Goal: Information Seeking & Learning: Learn about a topic

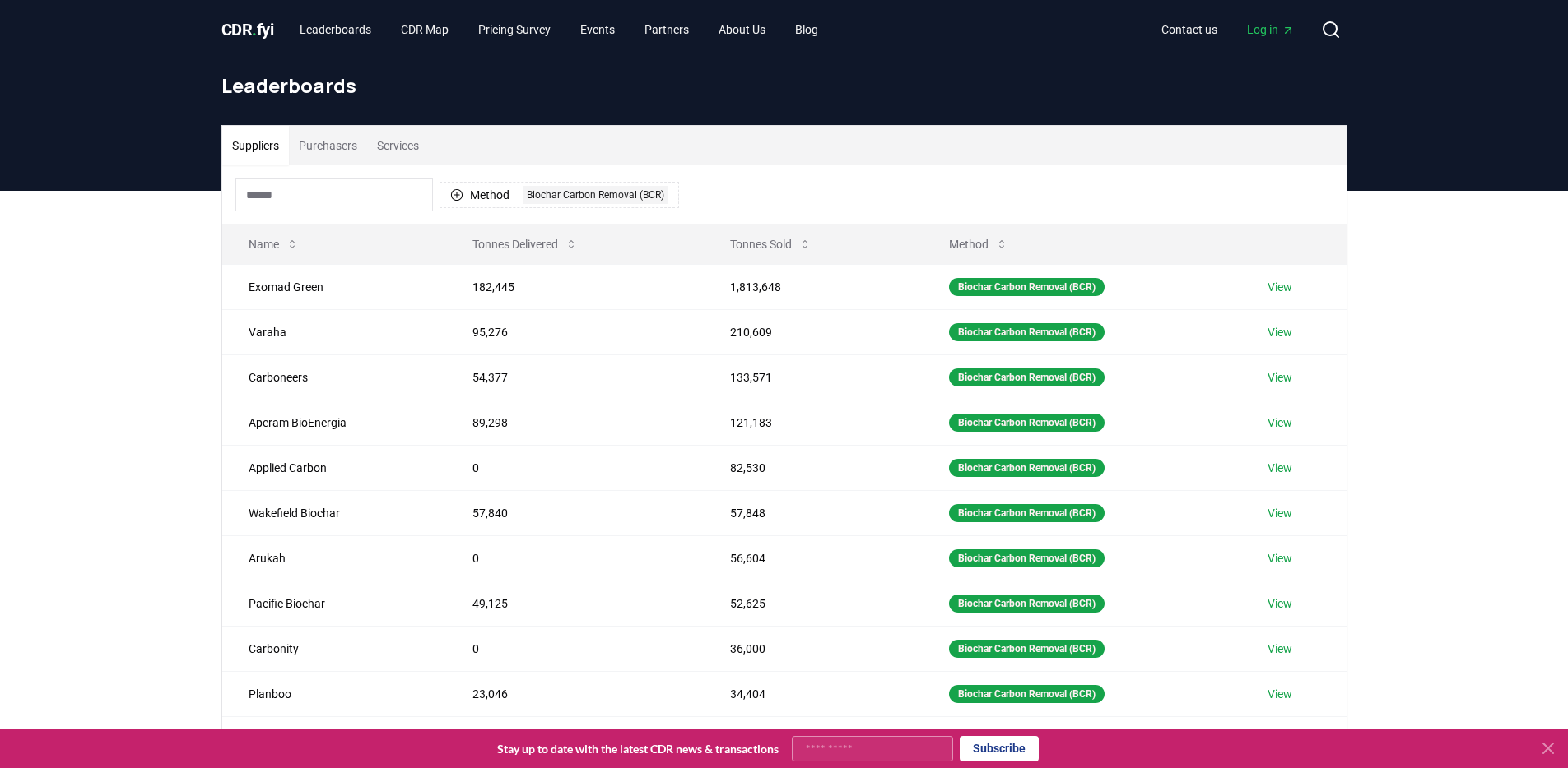
click at [323, 201] on input at bounding box center [333, 195] width 197 height 33
click at [327, 150] on button "Purchasers" at bounding box center [328, 145] width 78 height 40
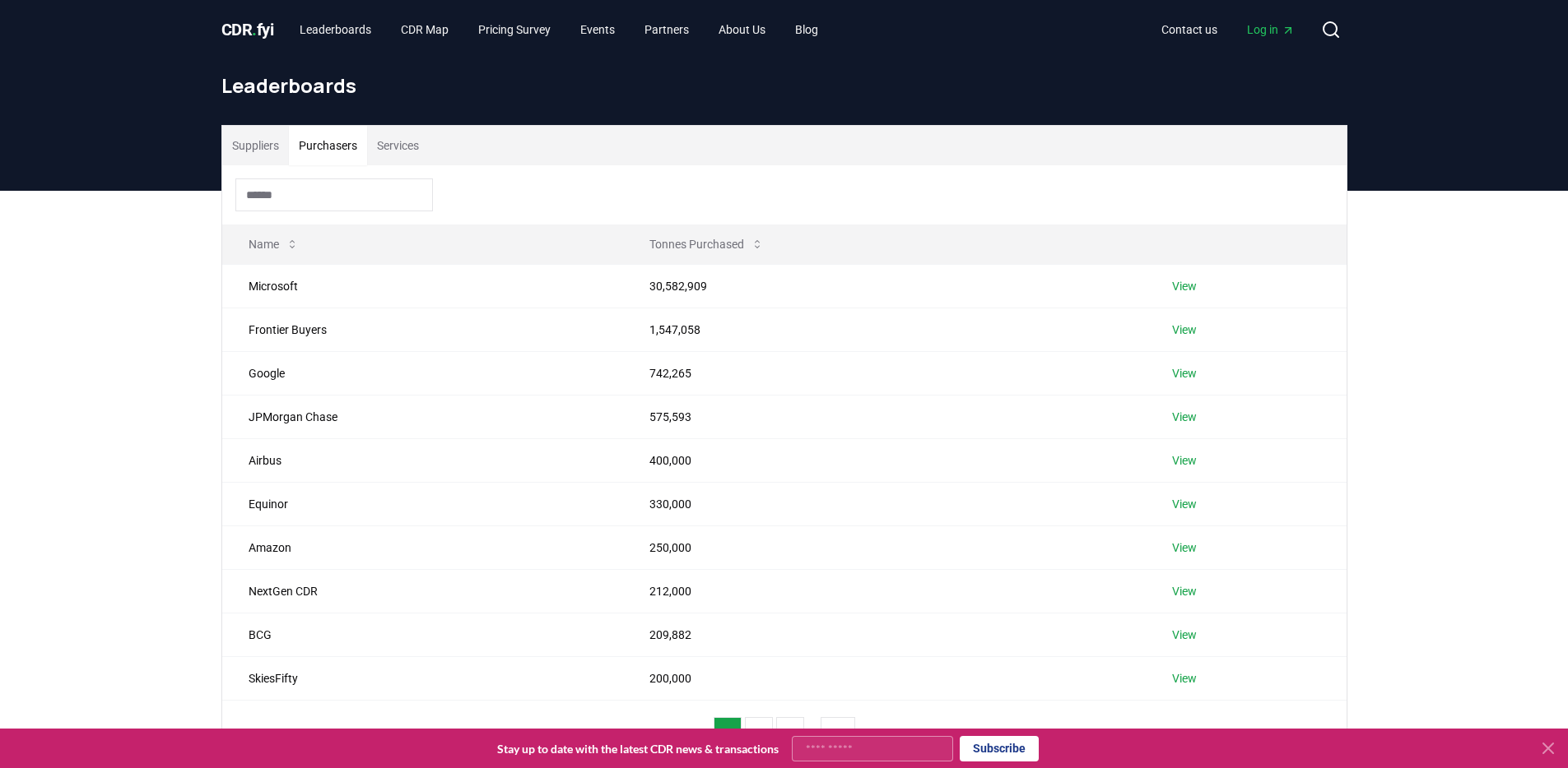
click at [412, 143] on button "Services" at bounding box center [397, 145] width 62 height 40
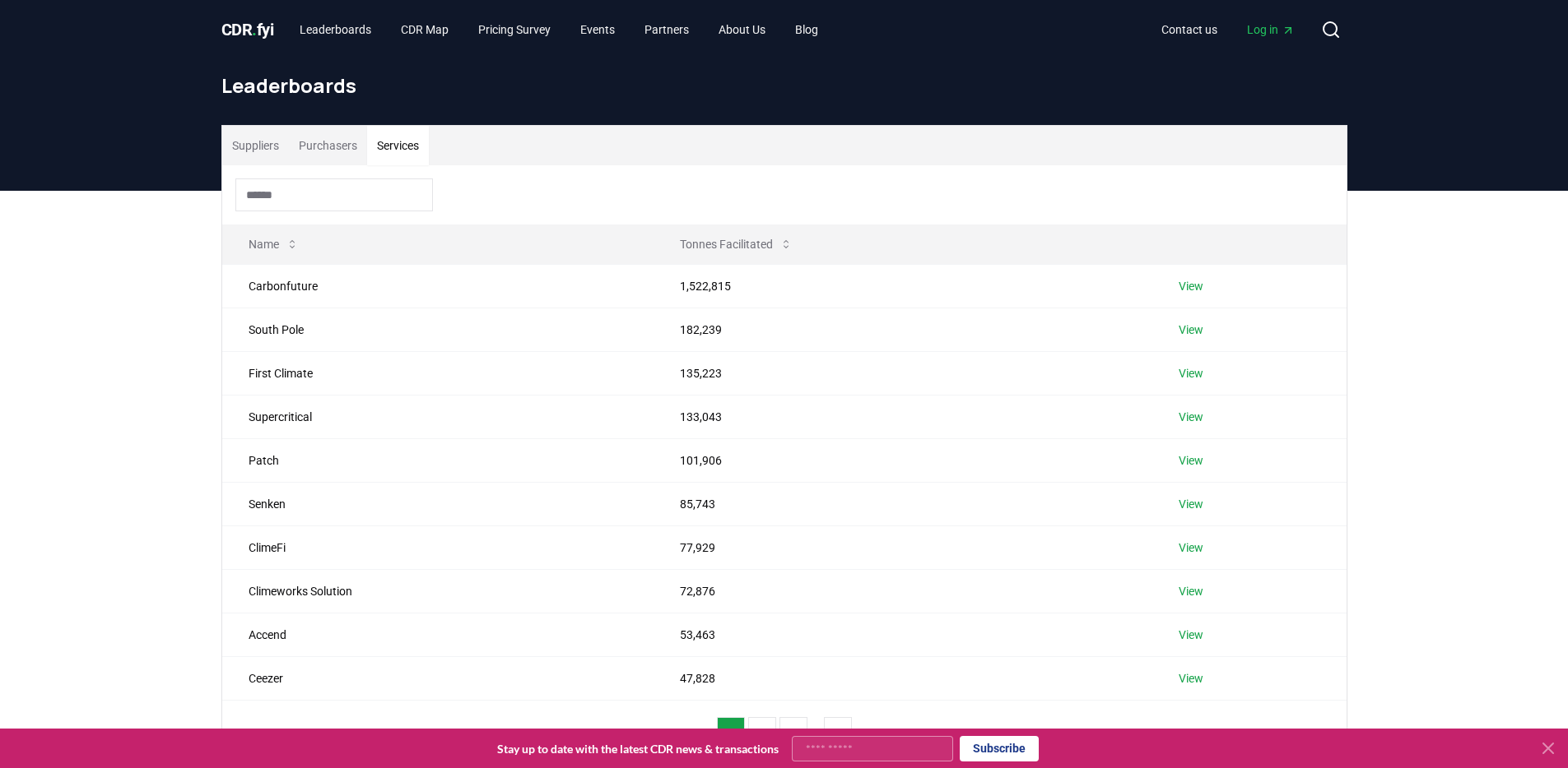
click at [354, 201] on input at bounding box center [333, 195] width 197 height 33
click at [1194, 373] on link "View" at bounding box center [1190, 374] width 25 height 17
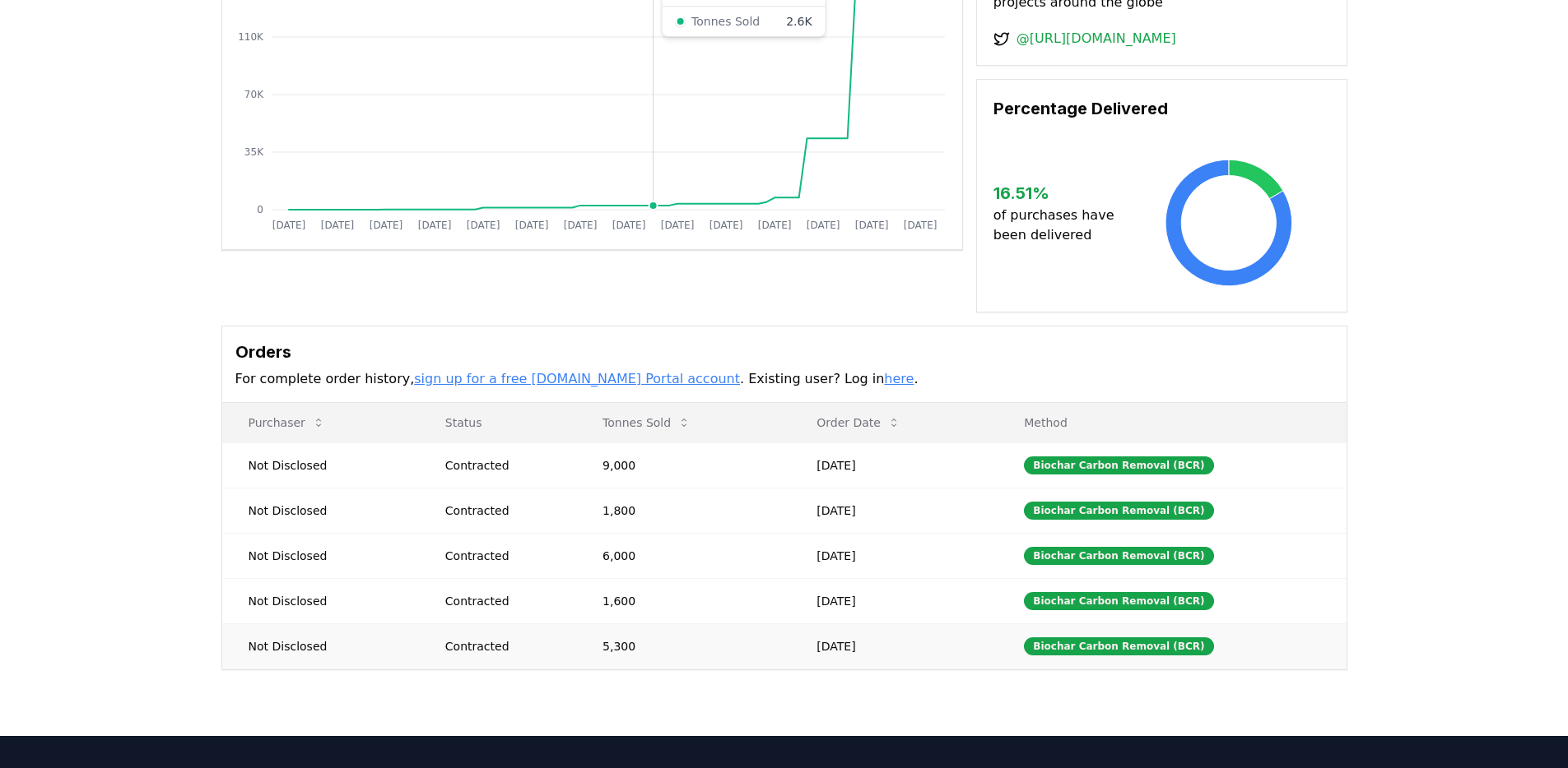
scroll to position [434, 0]
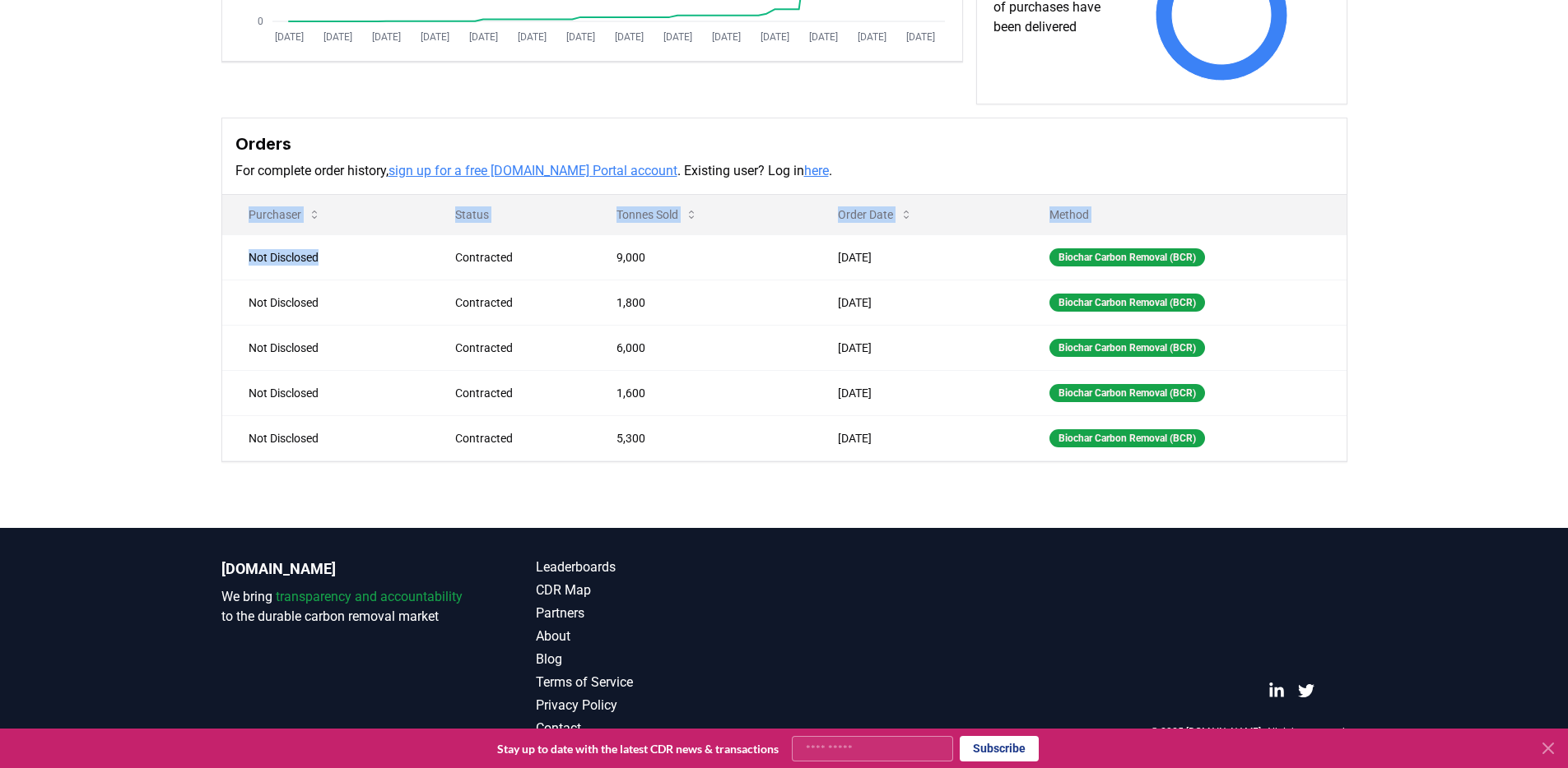
drag, startPoint x: 258, startPoint y: 282, endPoint x: 988, endPoint y: 483, distance: 757.2
click at [946, 506] on div "Supplier Metrics Total Sales Tonnes Sold Tonnes Delivered [DATE] [DATE] [DATE] …" at bounding box center [784, 119] width 1568 height 817
click at [968, 453] on td "[DATE]" at bounding box center [918, 437] width 212 height 45
drag, startPoint x: 965, startPoint y: 447, endPoint x: 120, endPoint y: 248, distance: 868.1
click at [120, 248] on div "Supplier Metrics Total Sales Tonnes Sold Tonnes Delivered [DATE] [DATE] [DATE] …" at bounding box center [784, 119] width 1568 height 817
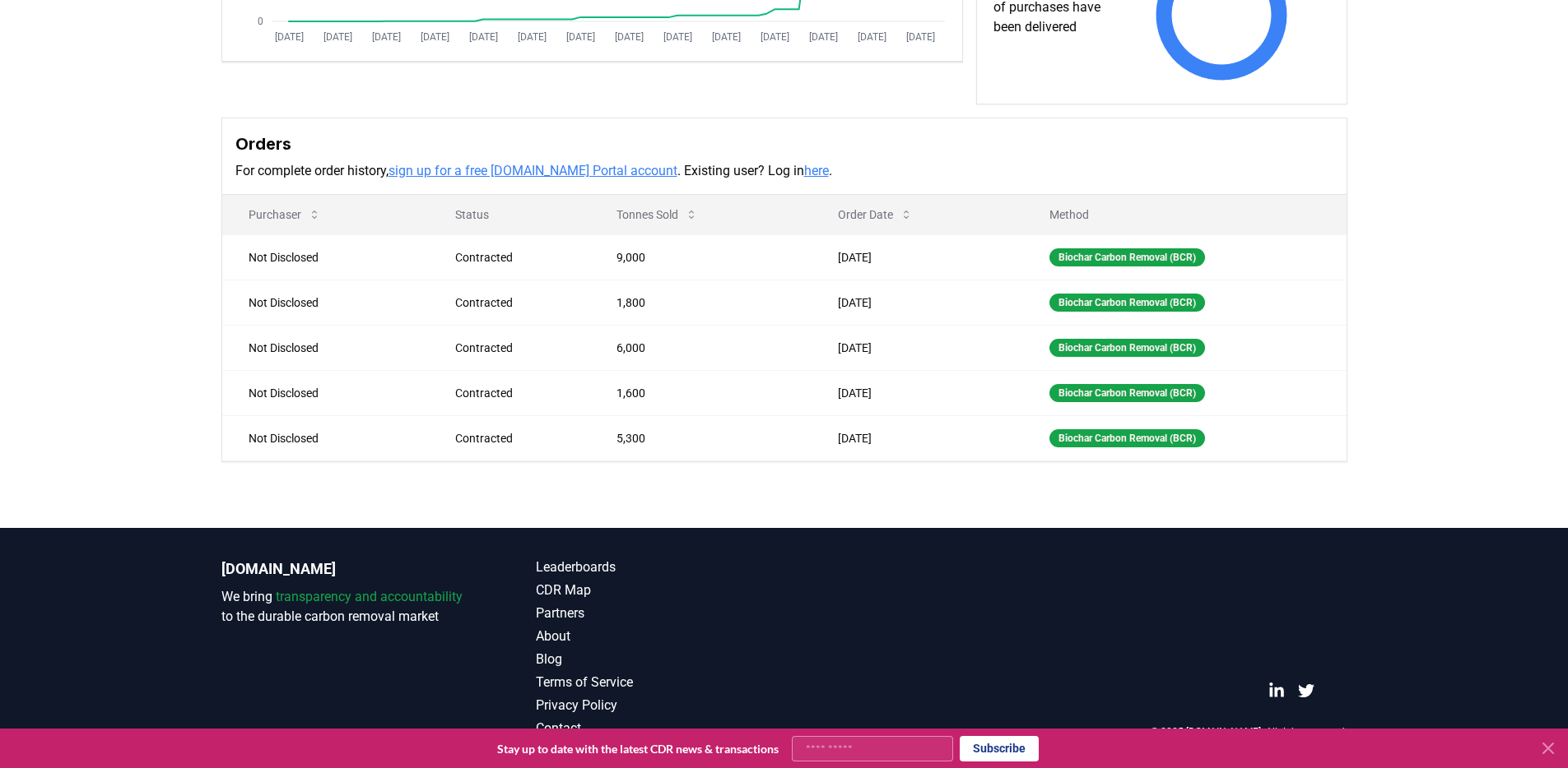
click at [208, 261] on div "Supplier Metrics Total Sales Tonnes Sold Tonnes Delivered [DATE] [DATE] [DATE] …" at bounding box center [784, 53] width 1152 height 817
drag, startPoint x: 230, startPoint y: 252, endPoint x: 1002, endPoint y: 505, distance: 812.4
click at [1002, 505] on div "Supplier Metrics Total Sales Tonnes Sold Tonnes Delivered [DATE] [DATE] [DATE] …" at bounding box center [784, 119] width 1568 height 817
click at [919, 456] on td "[DATE]" at bounding box center [918, 437] width 212 height 45
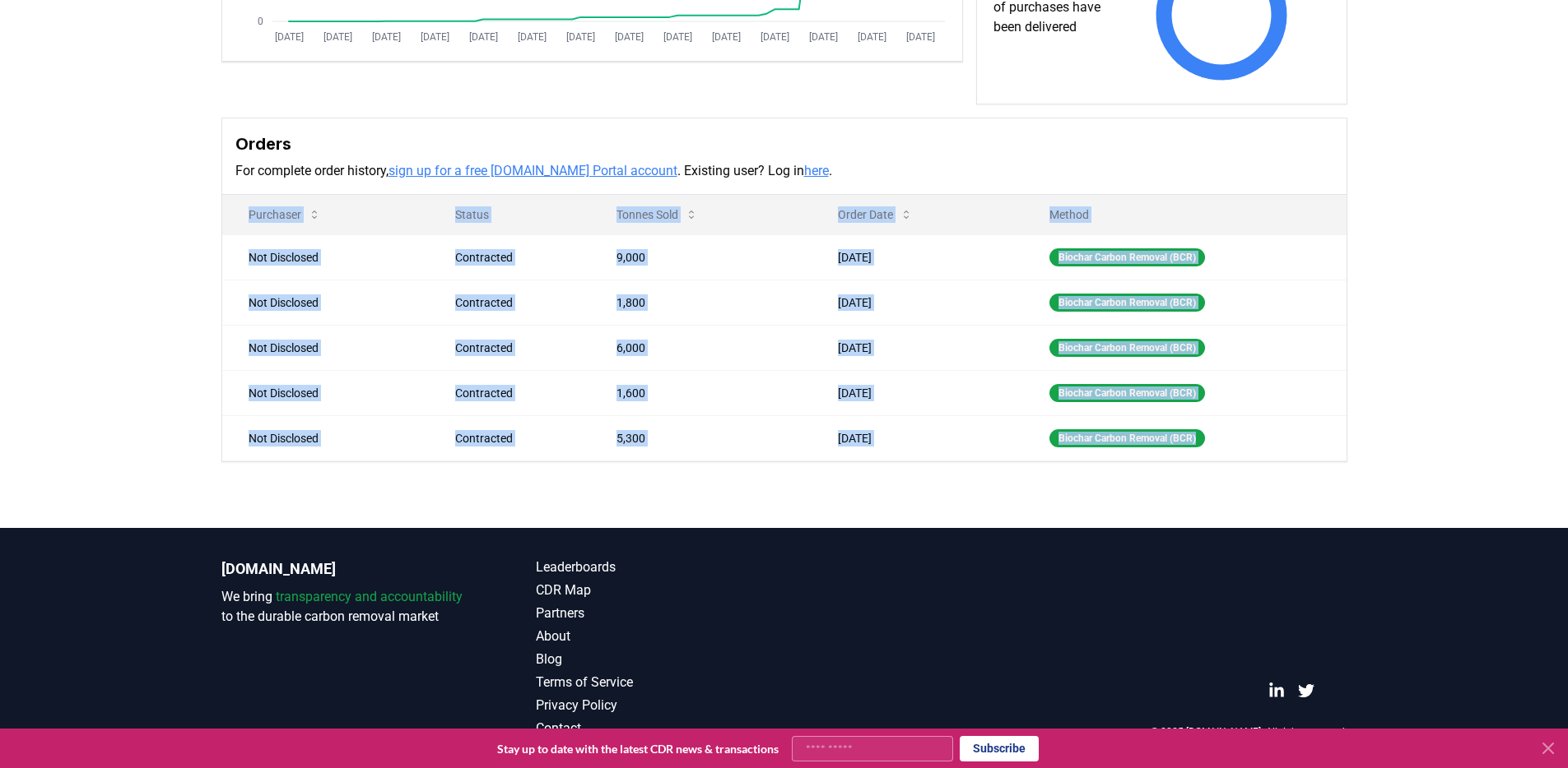
drag, startPoint x: 1306, startPoint y: 445, endPoint x: 219, endPoint y: 236, distance: 1106.9
click at [219, 236] on div "Supplier Metrics Total Sales Tonnes Sold Tonnes Delivered [DATE] [DATE] [DATE] …" at bounding box center [784, 53] width 1152 height 817
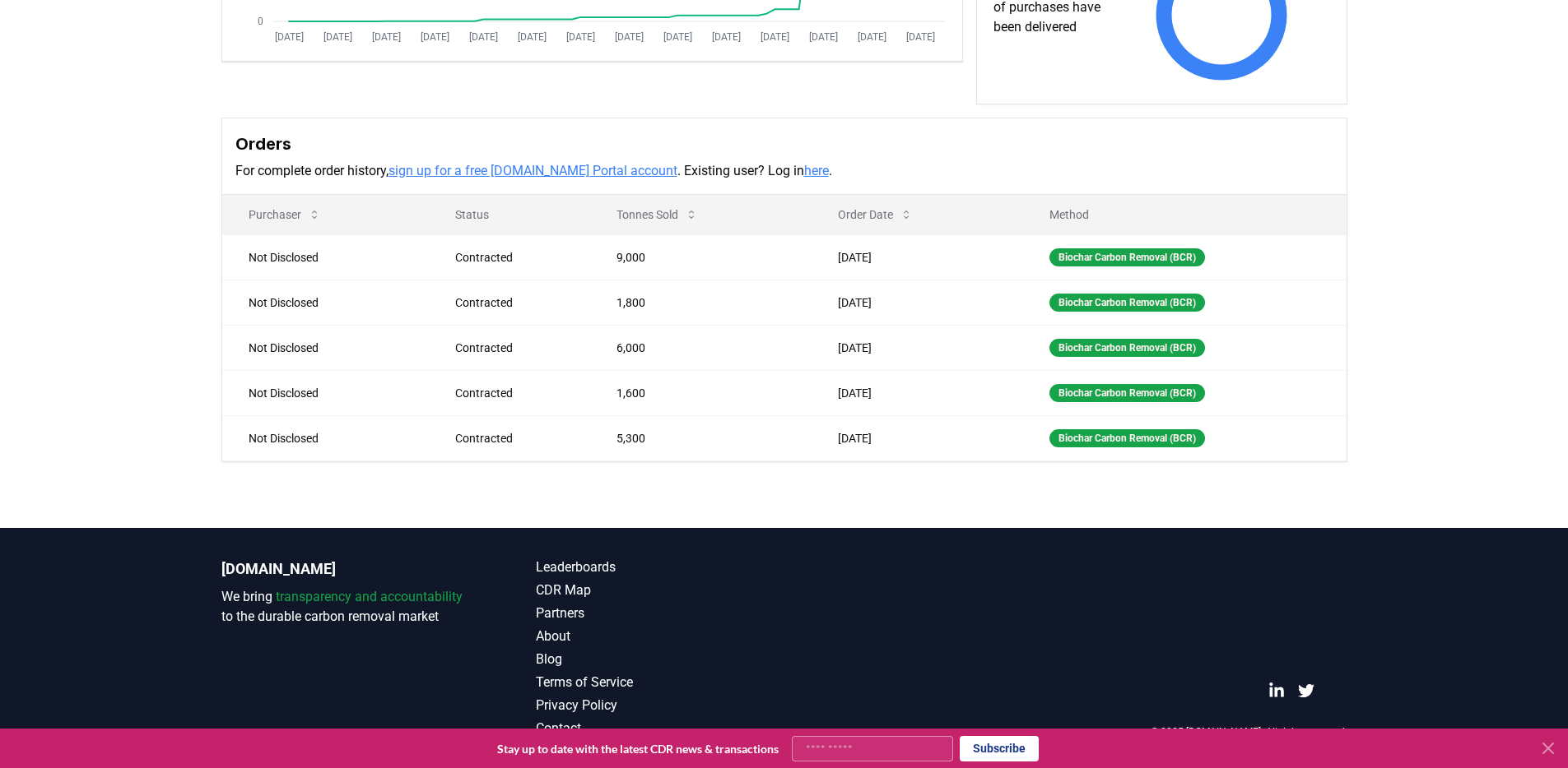
click at [197, 144] on div "Supplier Metrics Total Sales Tonnes Sold Tonnes Delivered [DATE] [DATE] [DATE] …" at bounding box center [784, 119] width 1568 height 817
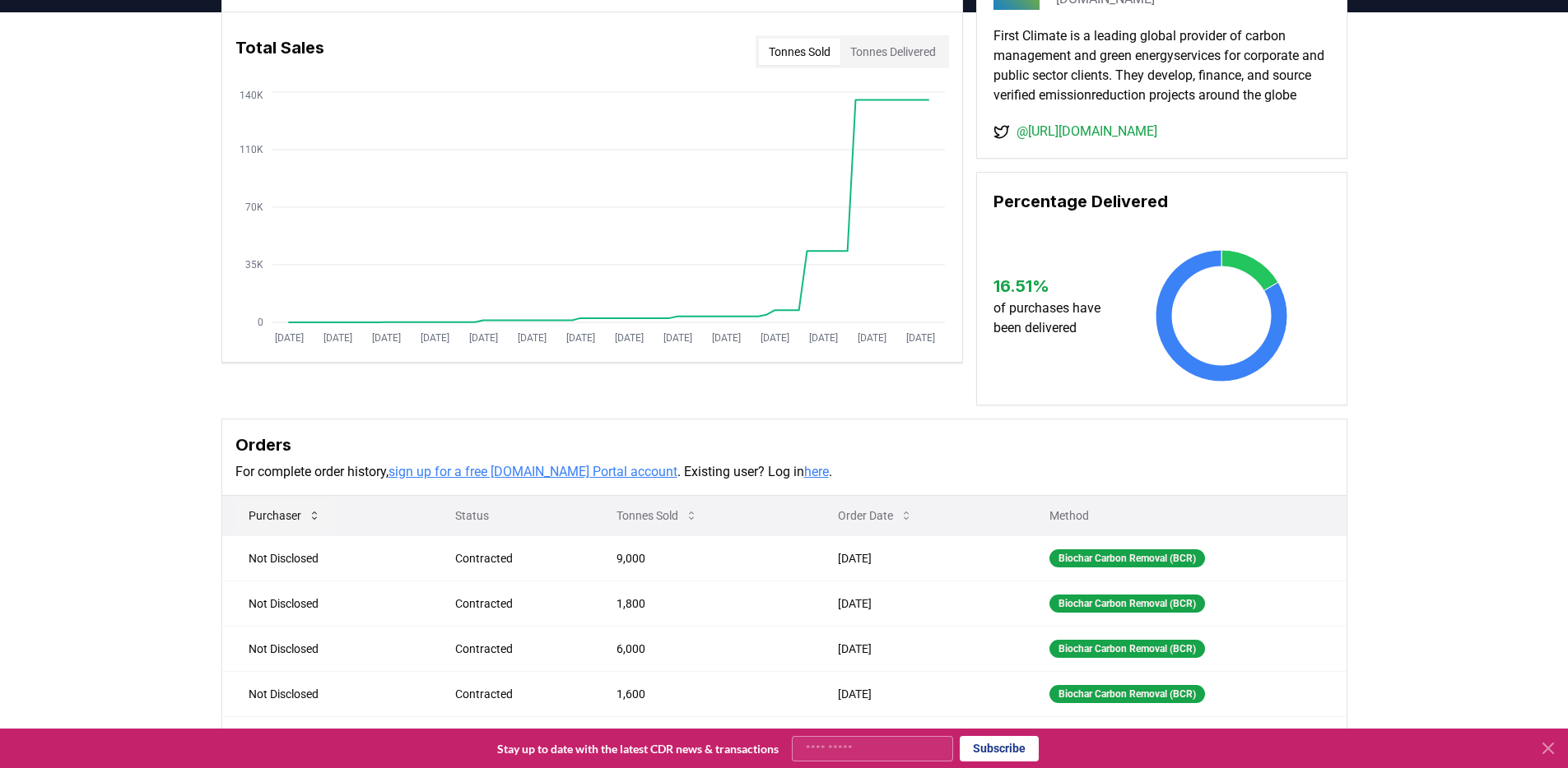
scroll to position [0, 0]
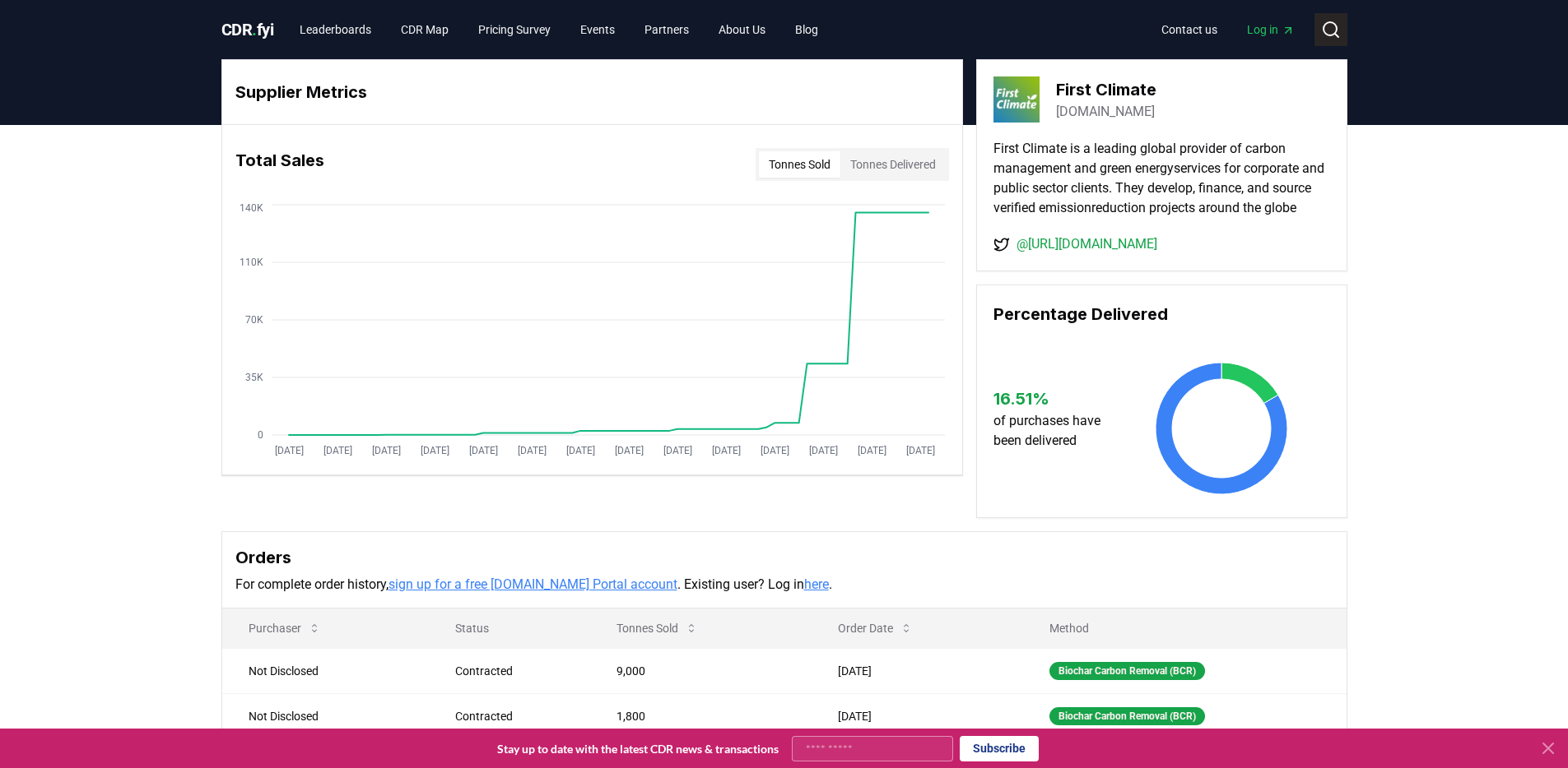
click at [1333, 25] on icon at bounding box center [1330, 29] width 19 height 19
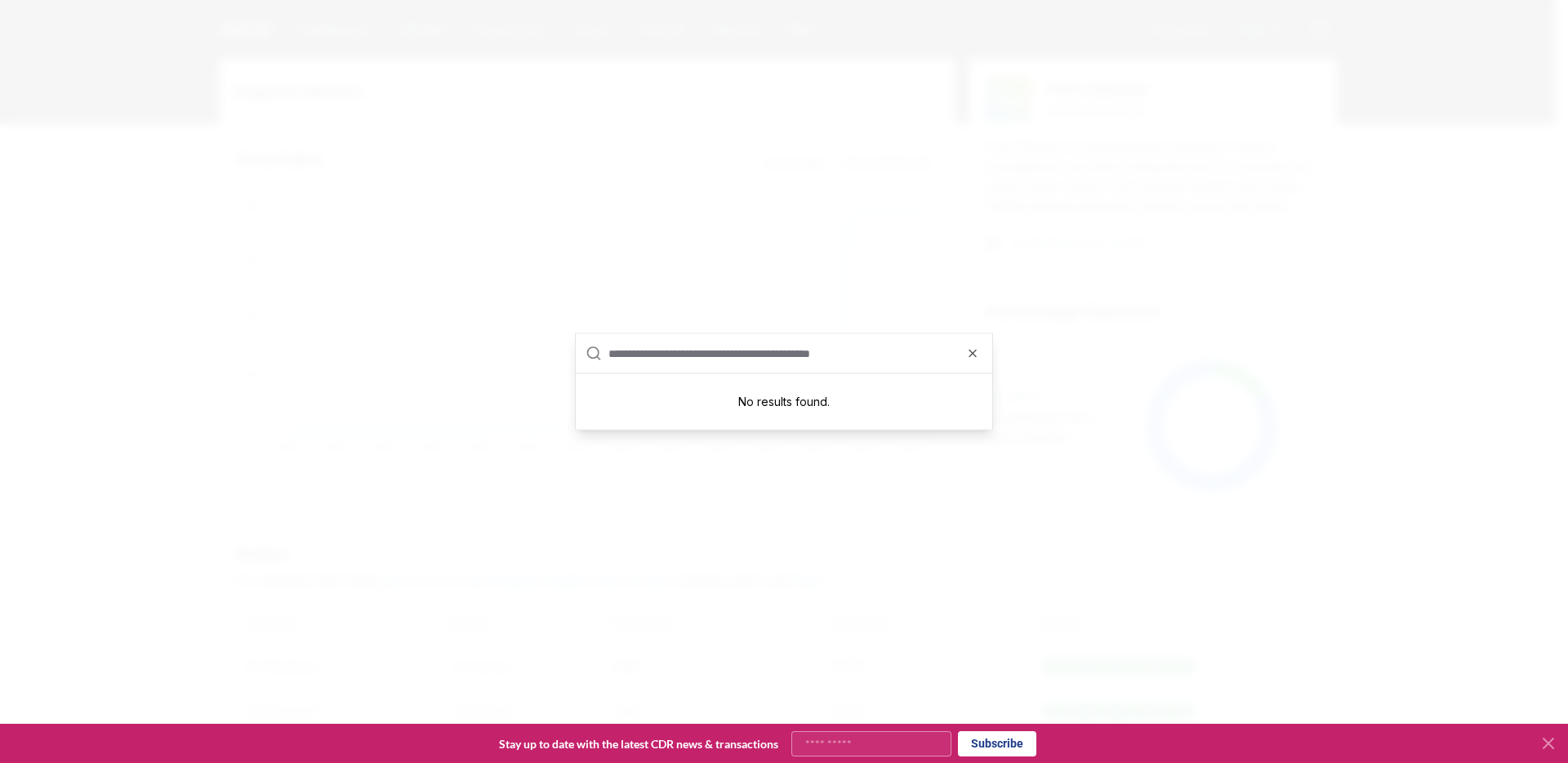
drag, startPoint x: 920, startPoint y: 237, endPoint x: 935, endPoint y: 197, distance: 42.7
click at [922, 236] on div at bounding box center [784, 382] width 1568 height 763
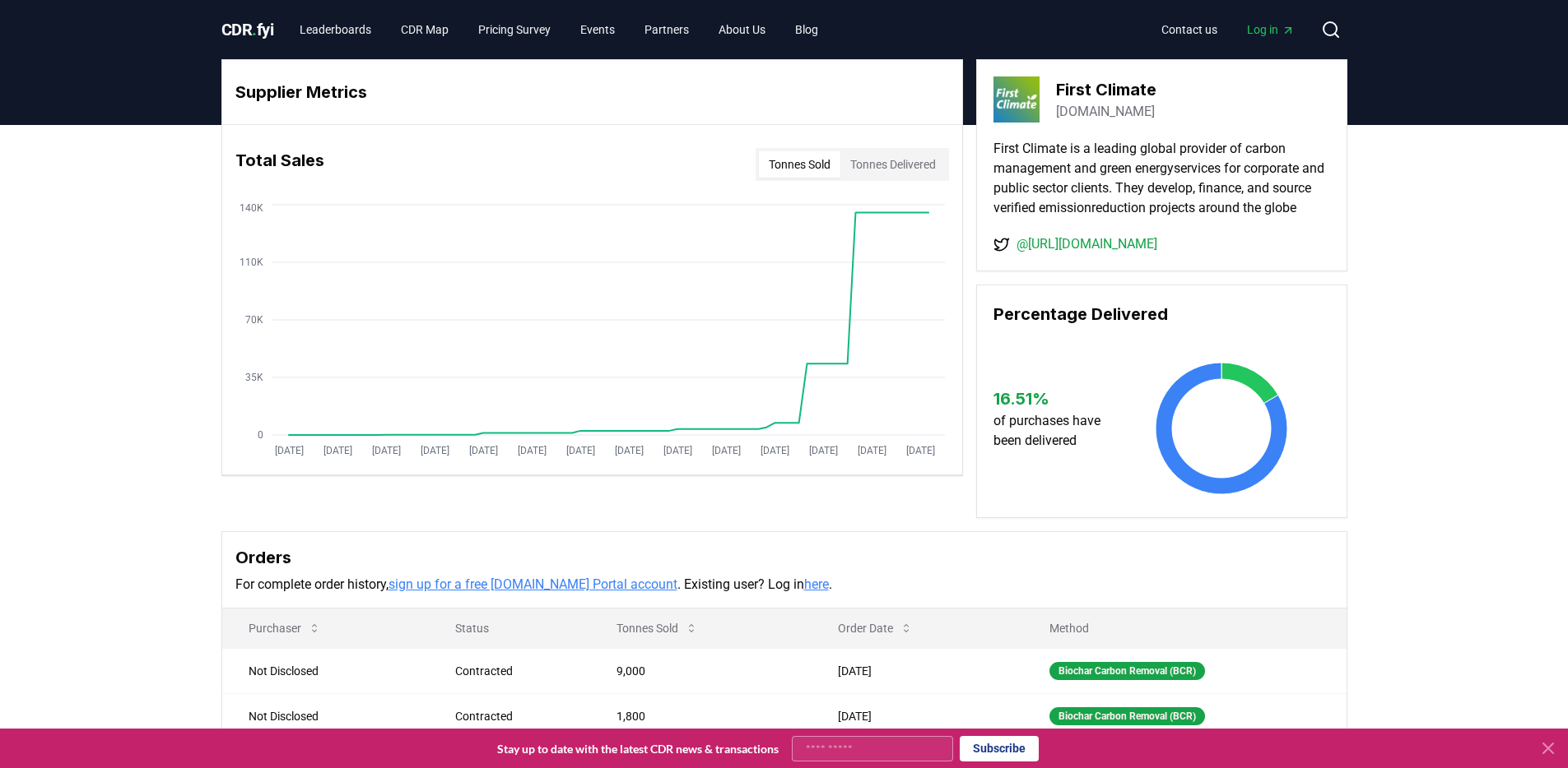
click at [1264, 19] on link "Log in" at bounding box center [1270, 29] width 74 height 29
click at [353, 33] on link "Leaderboards" at bounding box center [335, 29] width 98 height 29
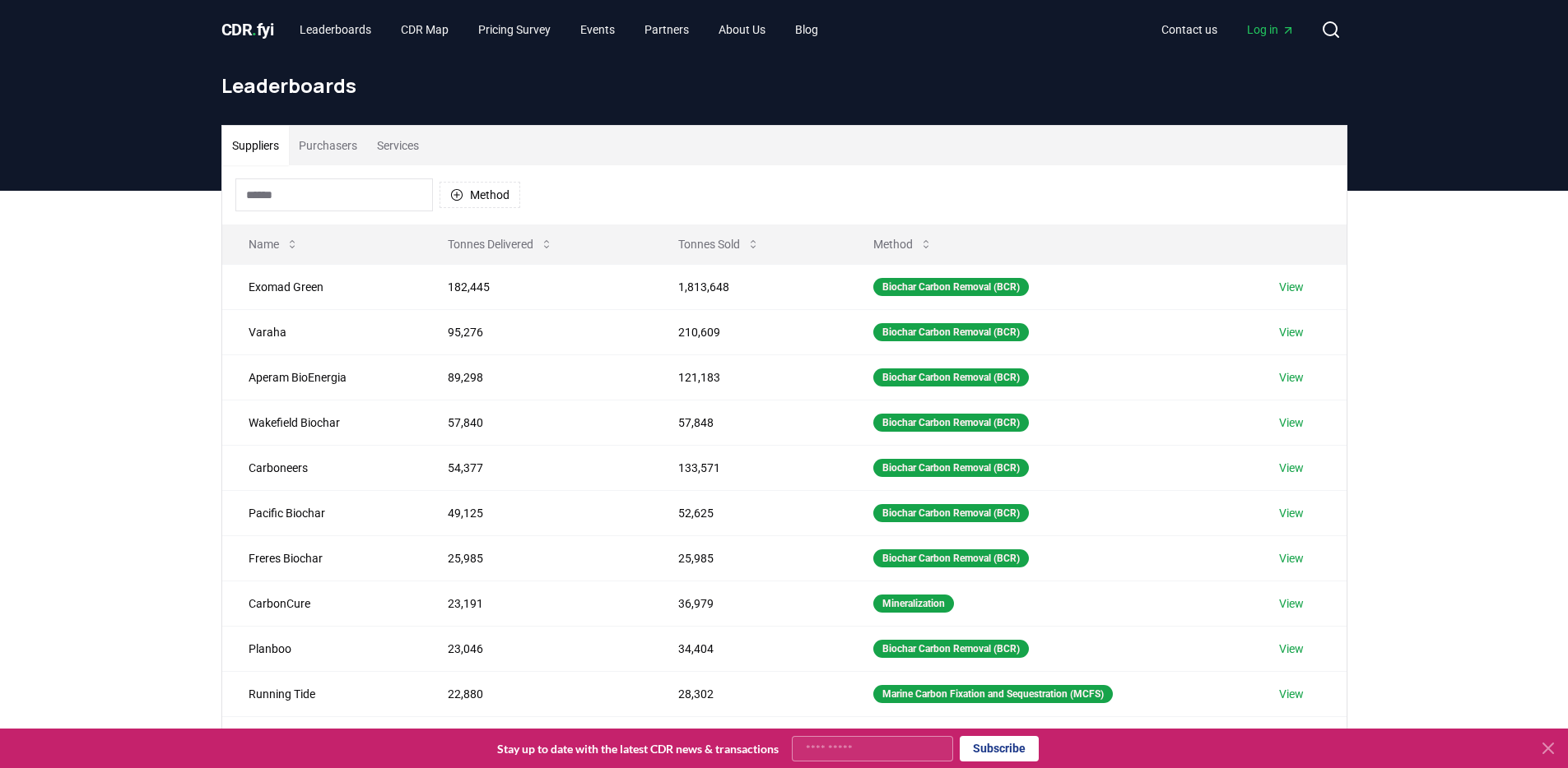
click at [420, 147] on button "Services" at bounding box center [397, 145] width 62 height 40
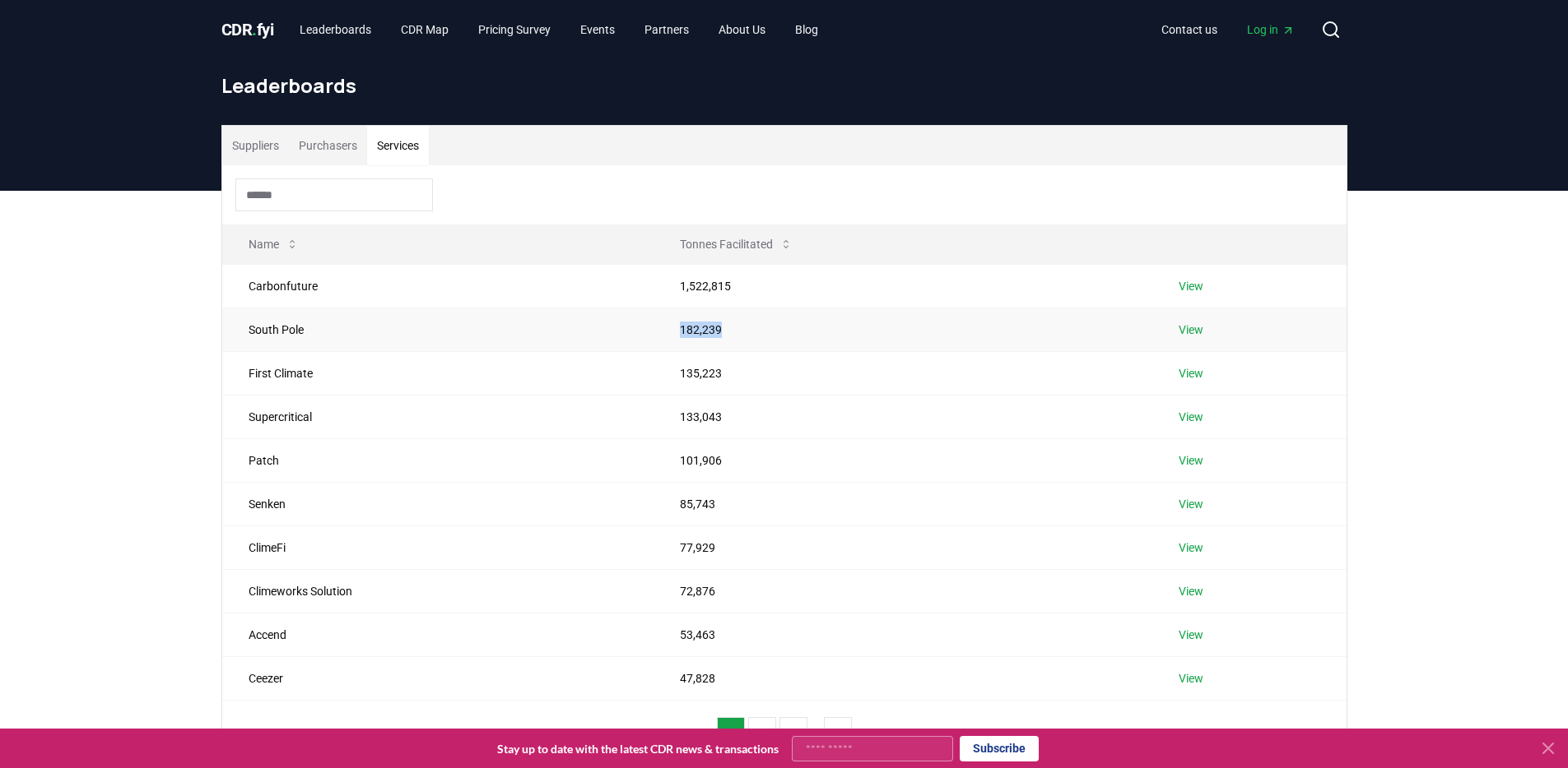
drag, startPoint x: 755, startPoint y: 321, endPoint x: 654, endPoint y: 320, distance: 101.0
click at [654, 320] on td "182,239" at bounding box center [902, 329] width 498 height 43
click at [718, 327] on td "182,239" at bounding box center [902, 329] width 498 height 43
click at [1164, 327] on td "View" at bounding box center [1248, 329] width 193 height 43
click at [1190, 326] on link "View" at bounding box center [1190, 330] width 25 height 17
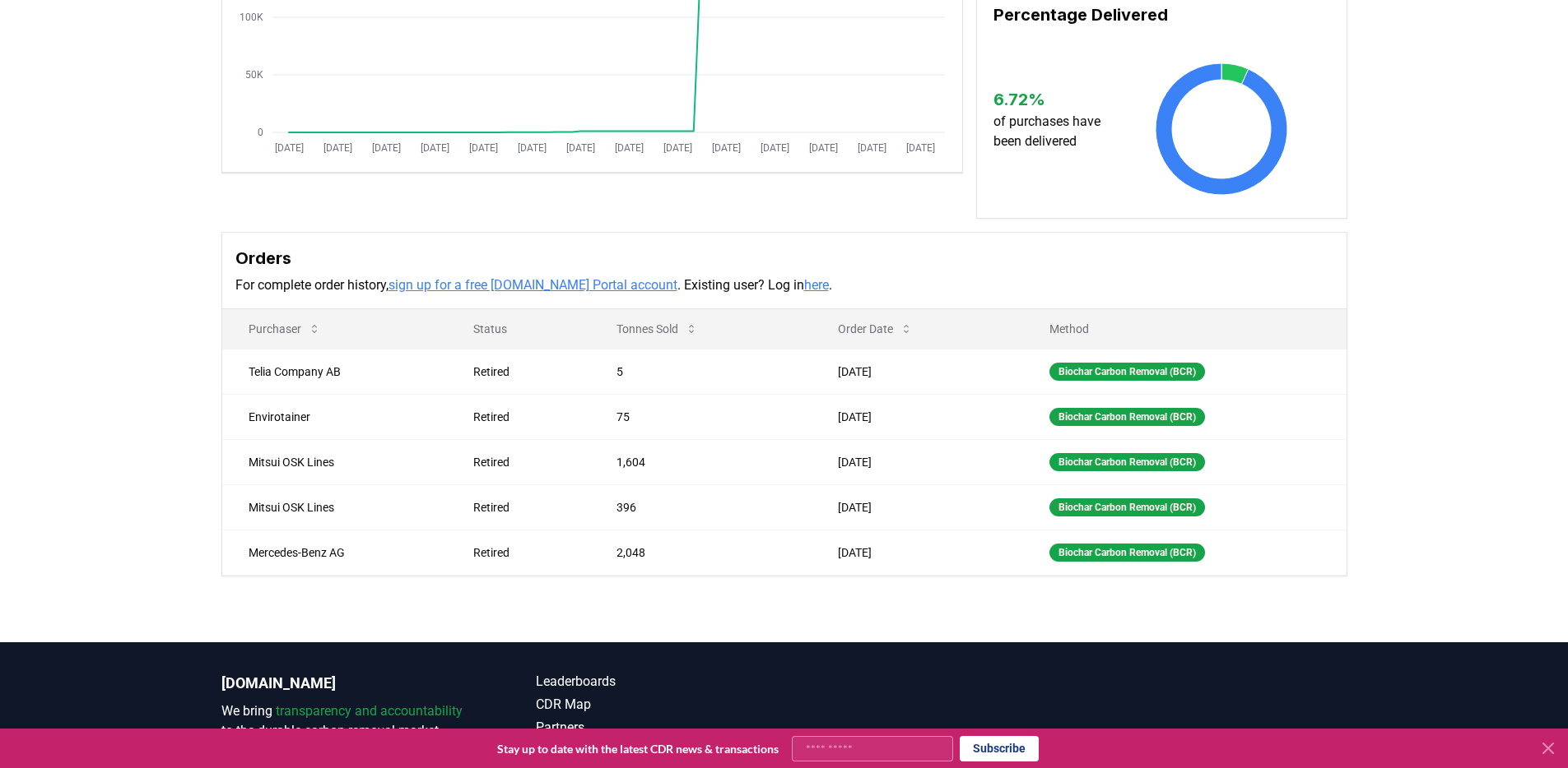
scroll to position [304, 0]
drag, startPoint x: 141, startPoint y: 346, endPoint x: 160, endPoint y: 390, distance: 47.9
click at [178, 404] on div "Supplier Metrics Total Sales Tonnes Sold Tonnes Delivered Jan 2019 Jul 2019 Jan…" at bounding box center [784, 231] width 1568 height 820
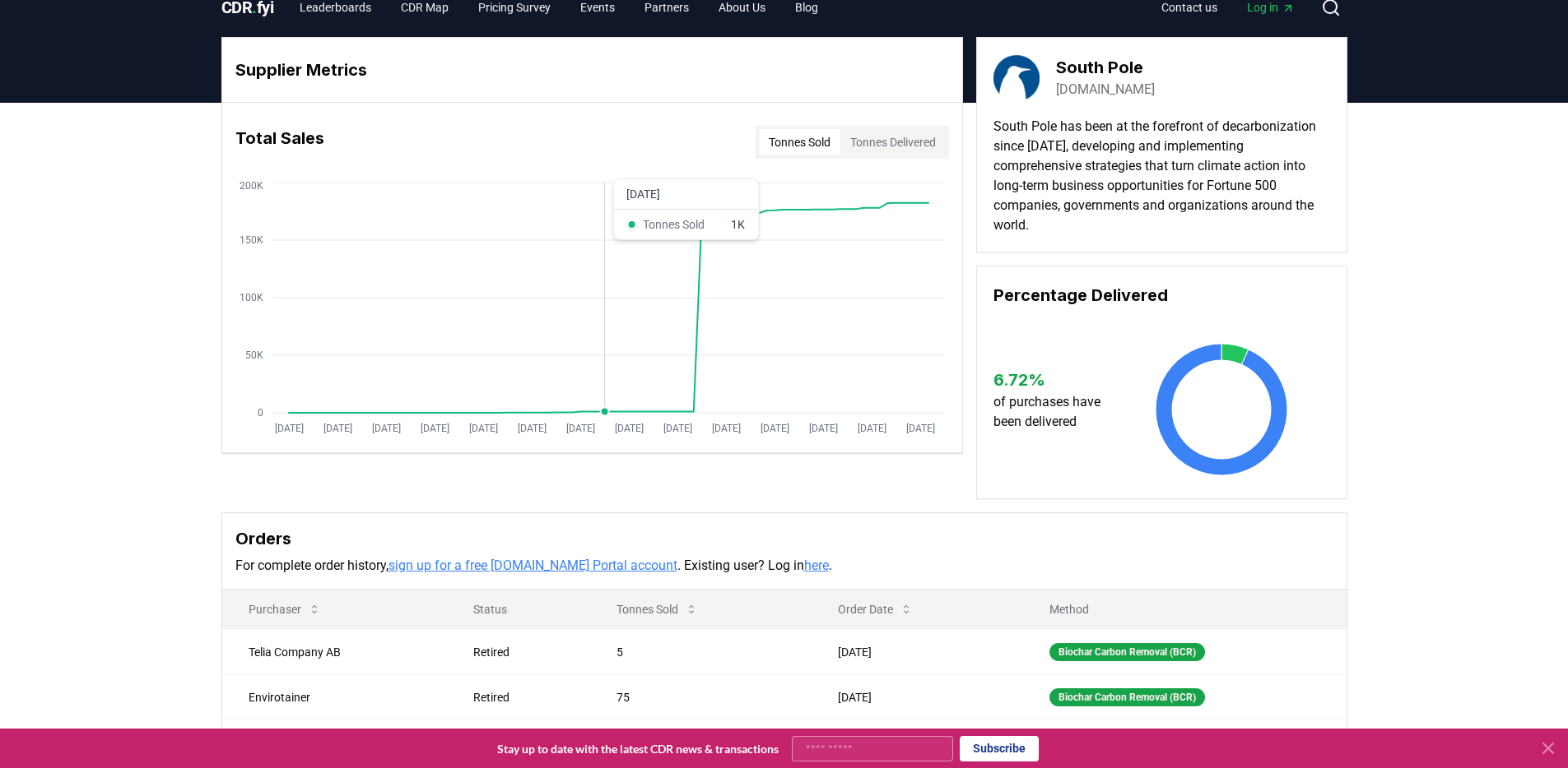
scroll to position [19, 0]
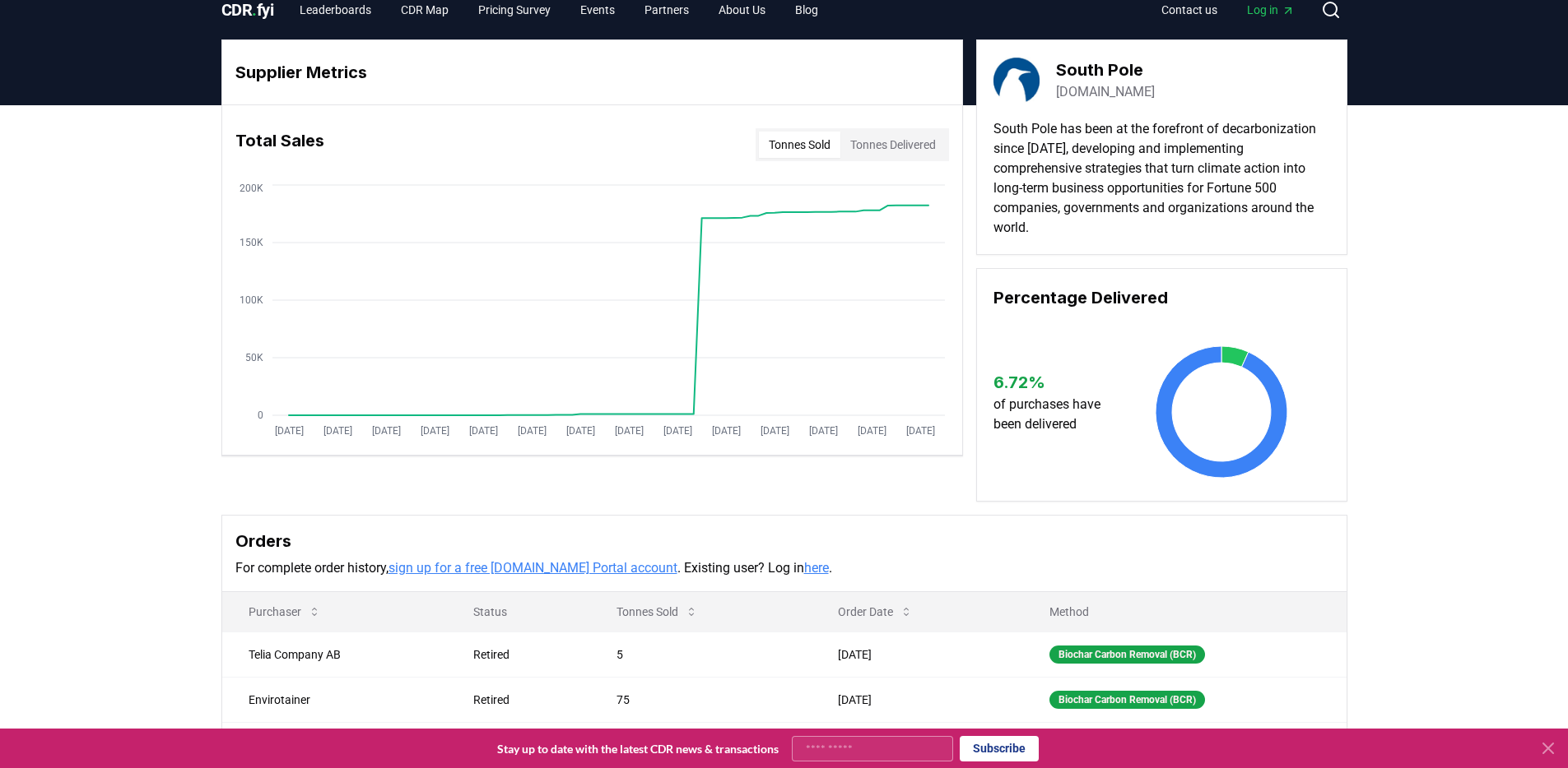
click at [1044, 176] on p "South Pole has been at the forefront of decarbonization since 2006, developing …" at bounding box center [1161, 179] width 336 height 119
click at [1046, 176] on p "South Pole has been at the forefront of decarbonization since 2006, developing …" at bounding box center [1161, 179] width 336 height 119
